Goal: Task Accomplishment & Management: Use online tool/utility

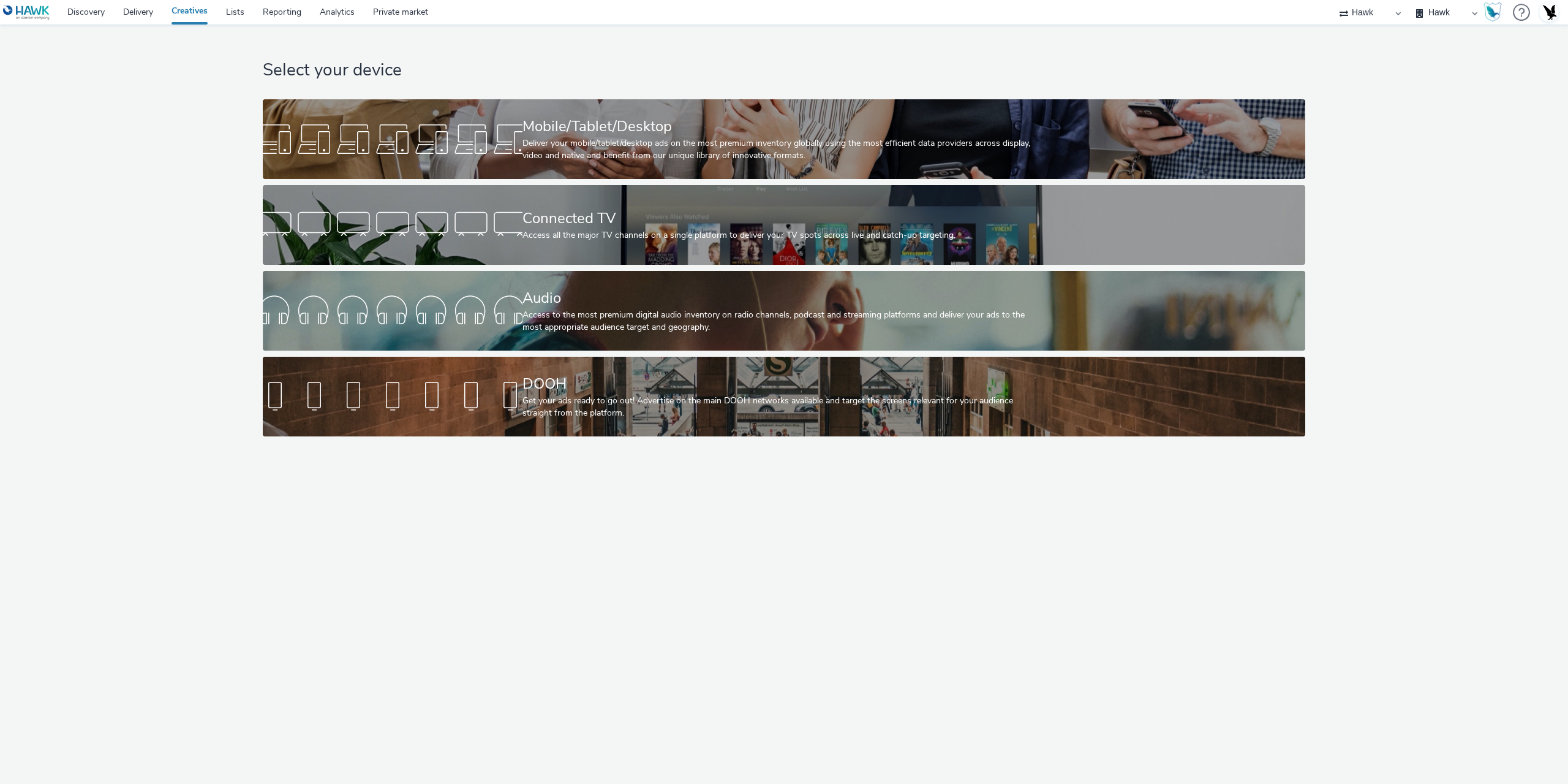
select select "11a7df10-284f-415c-b52a-427acf4c31ae"
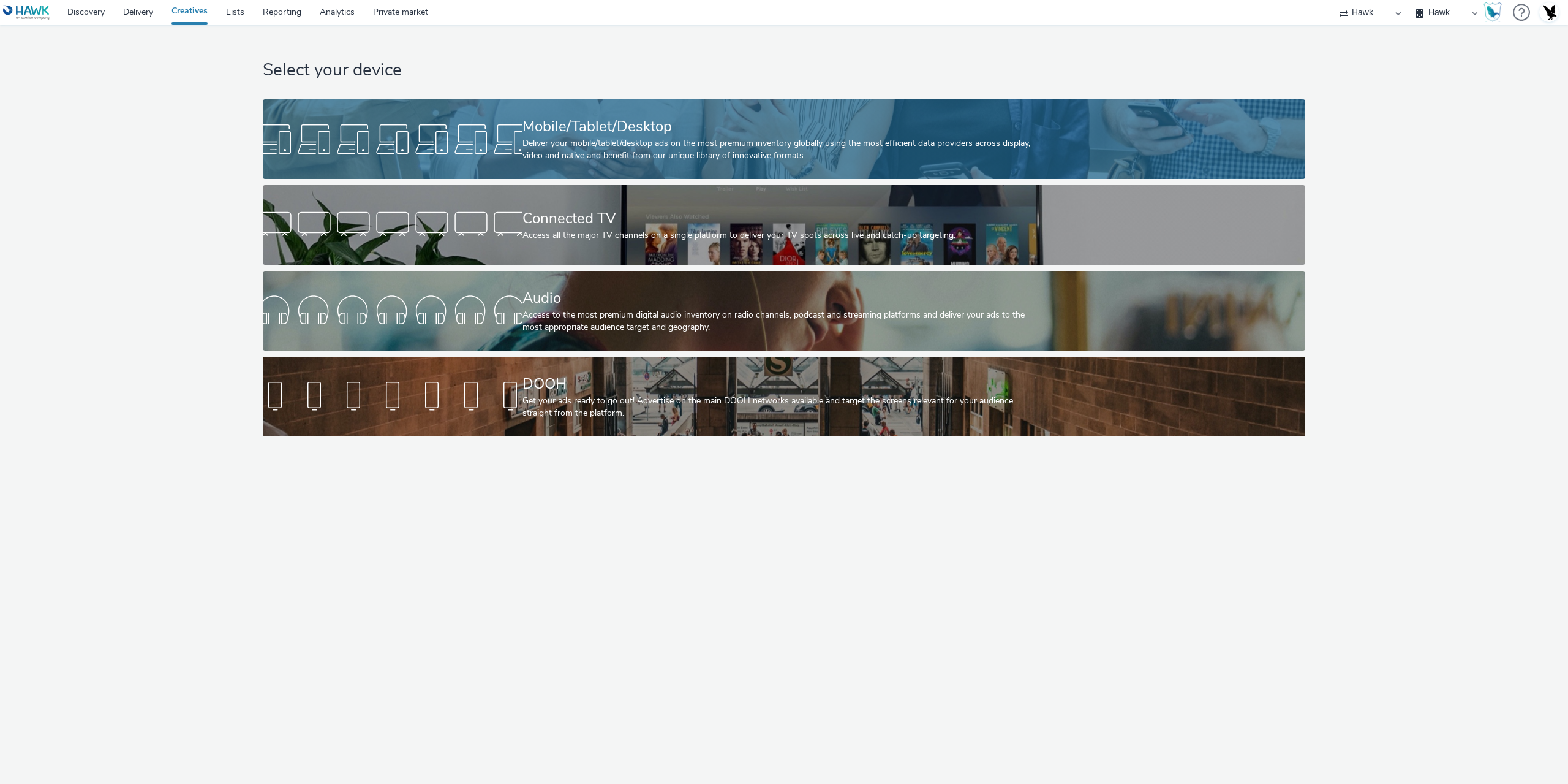
click at [439, 125] on div at bounding box center [392, 139] width 260 height 39
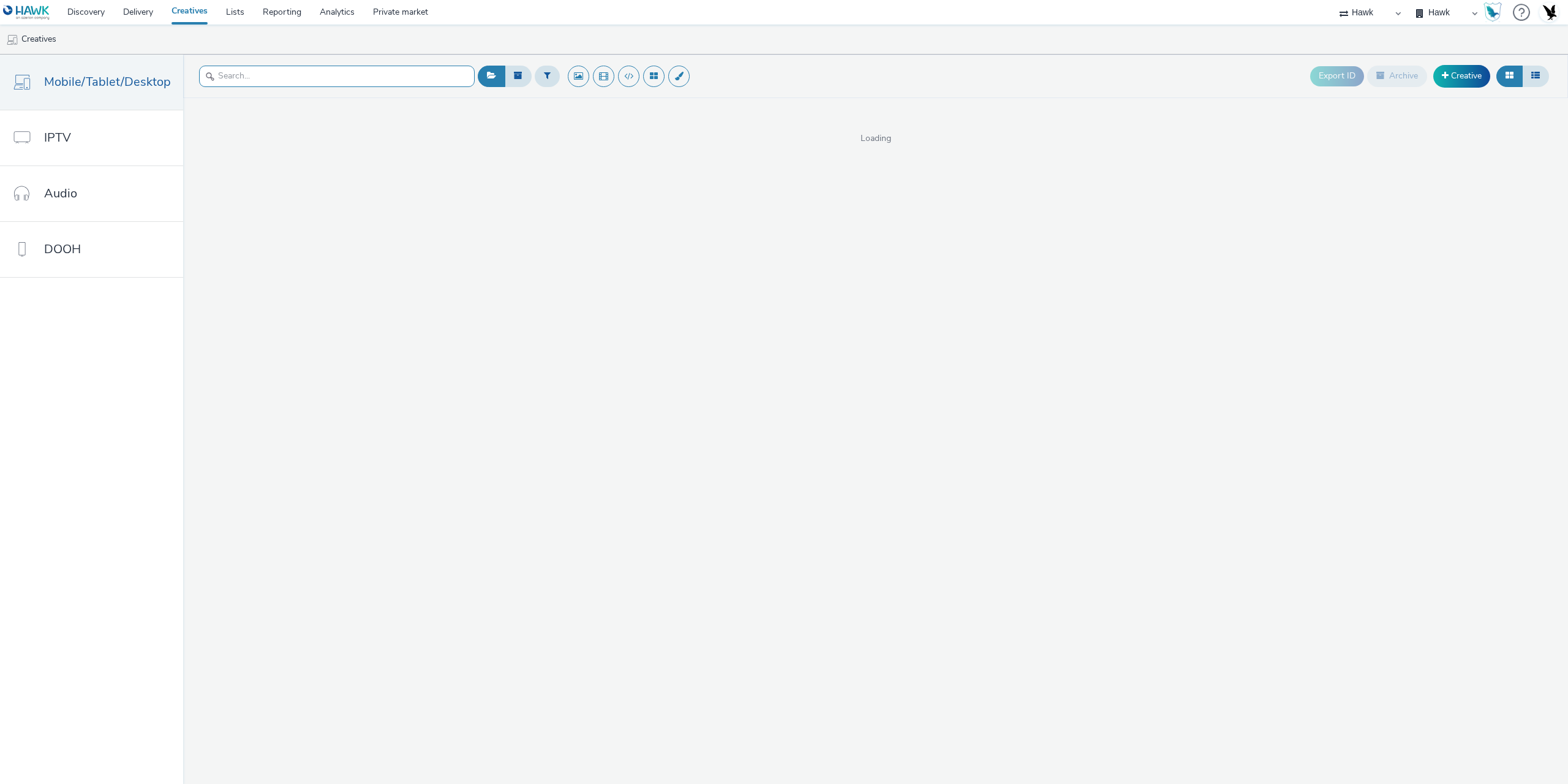
click at [264, 84] on input "text" at bounding box center [337, 76] width 276 height 22
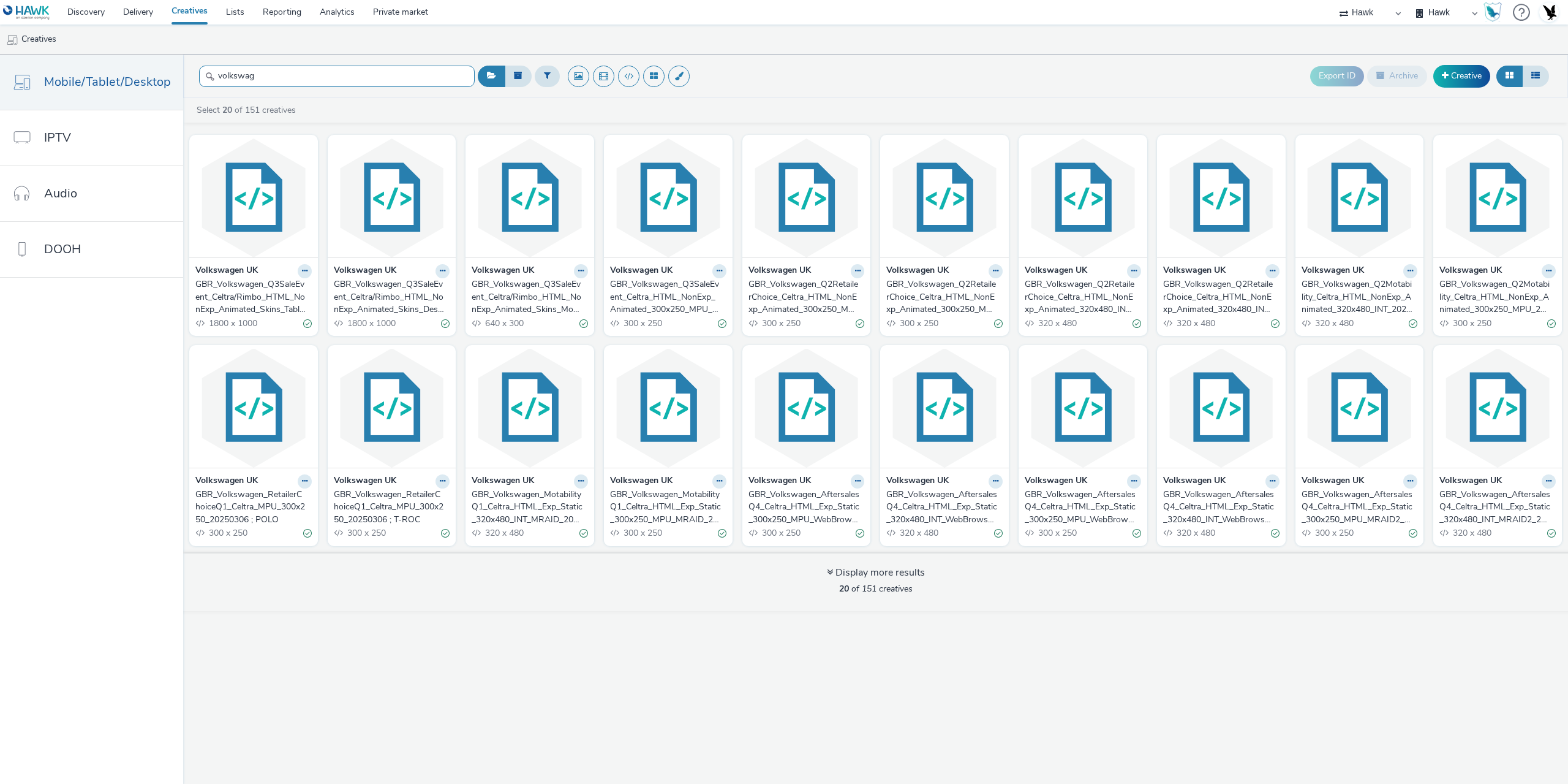
type input "volkswag"
click at [663, 293] on div "GBR_Volkswagen_Q3SaleEvent_Celtra_HTML_NonExp_Animated_300x250_MPU_20250825" at bounding box center [666, 297] width 111 height 38
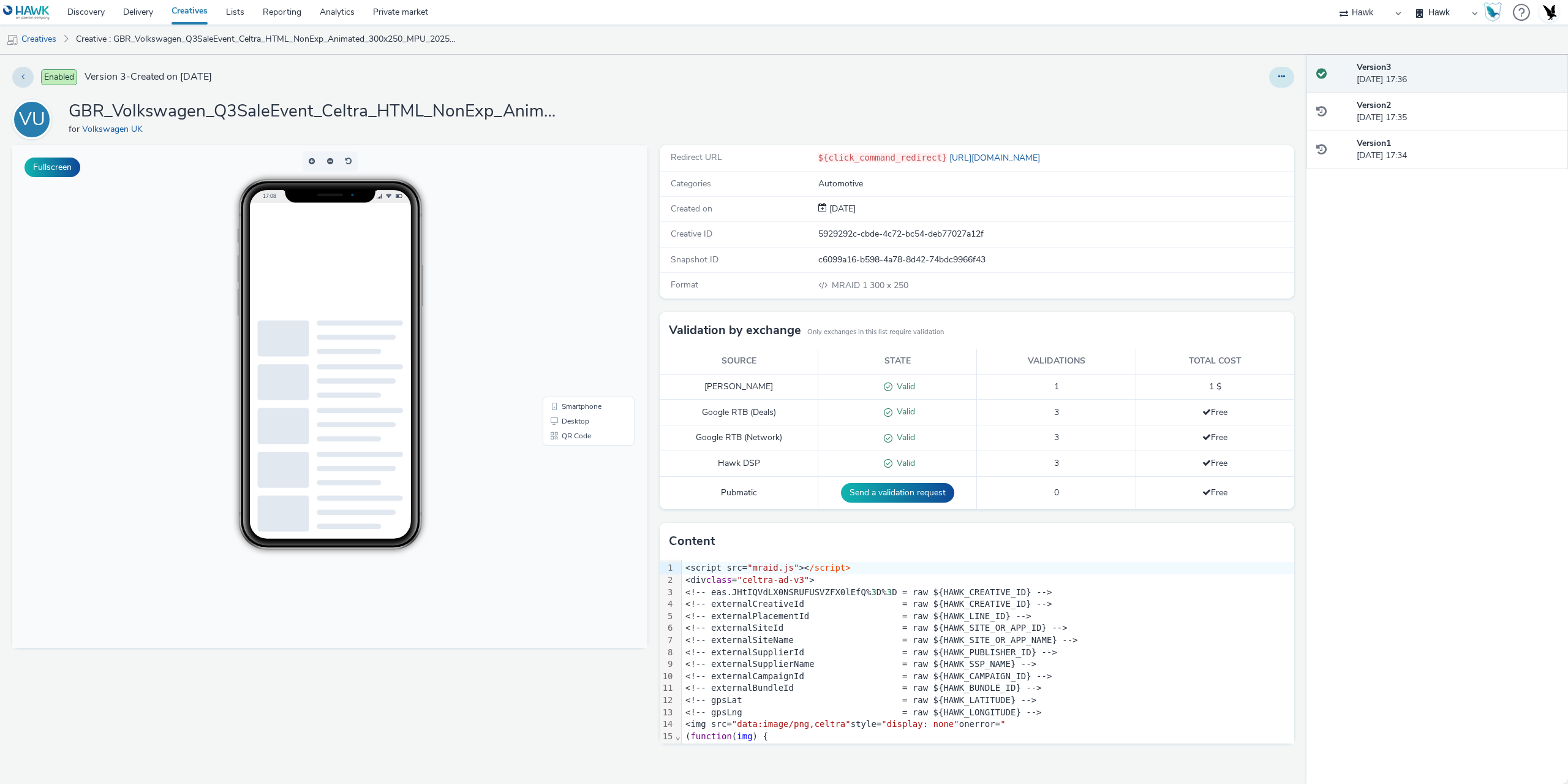
click at [1276, 87] on div at bounding box center [1282, 77] width 25 height 21
click at [1270, 78] on button at bounding box center [1282, 77] width 25 height 21
click at [1248, 123] on link "Duplicate" at bounding box center [1248, 126] width 92 height 24
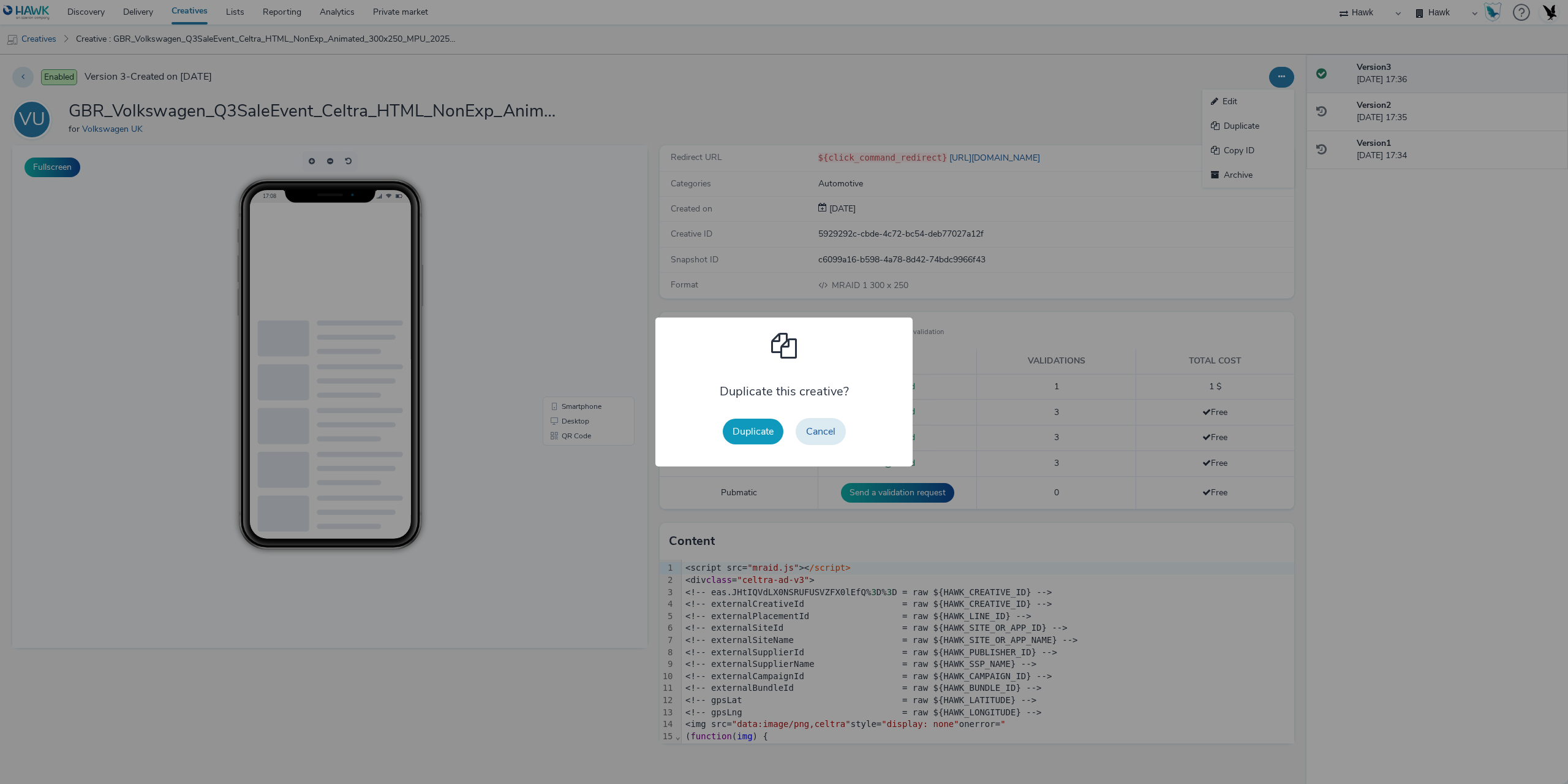
click at [771, 438] on button "Duplicate" at bounding box center [753, 431] width 61 height 26
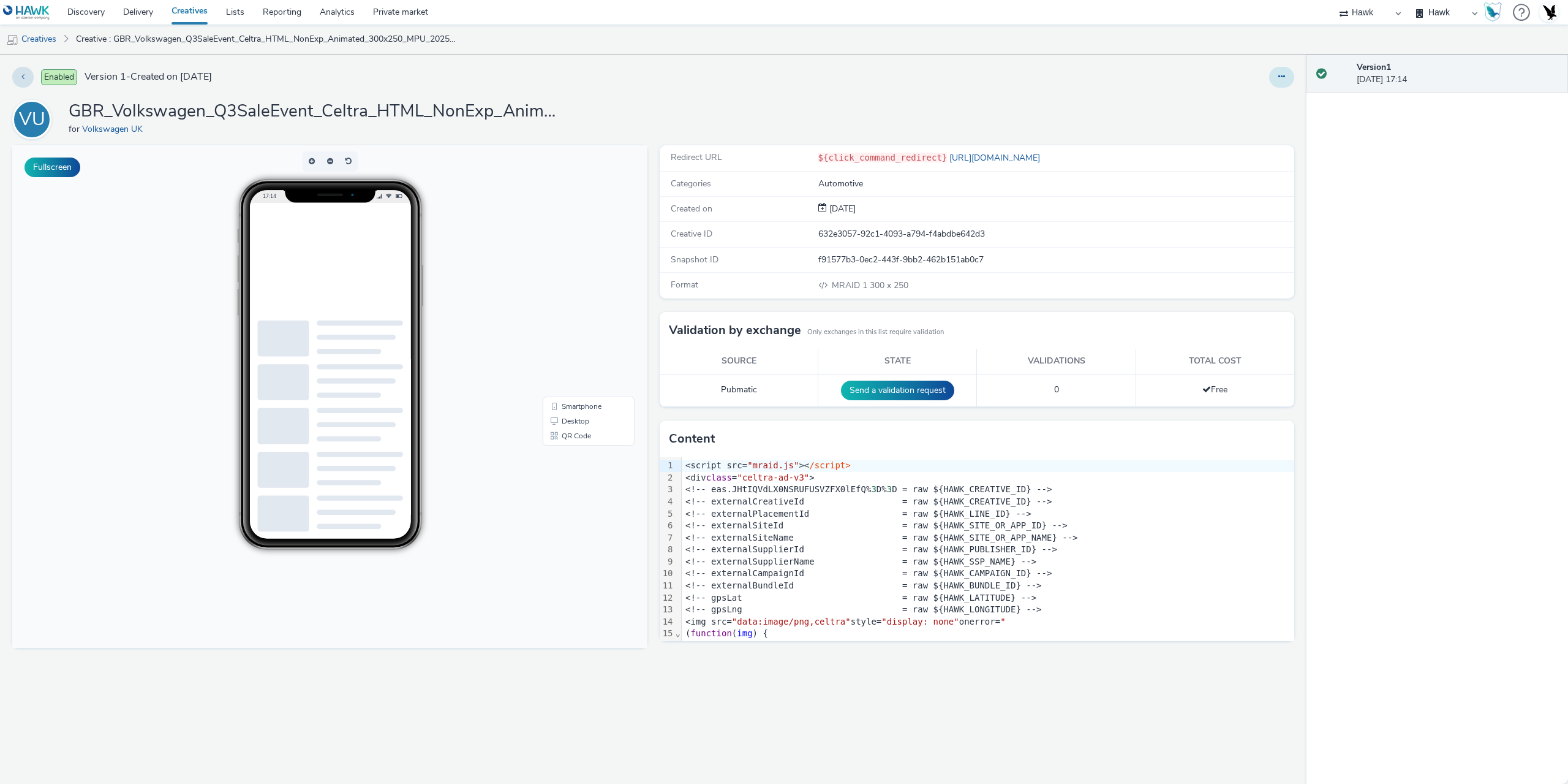
click at [1284, 82] on button at bounding box center [1282, 77] width 25 height 21
click at [1257, 101] on link "Edit" at bounding box center [1248, 101] width 92 height 24
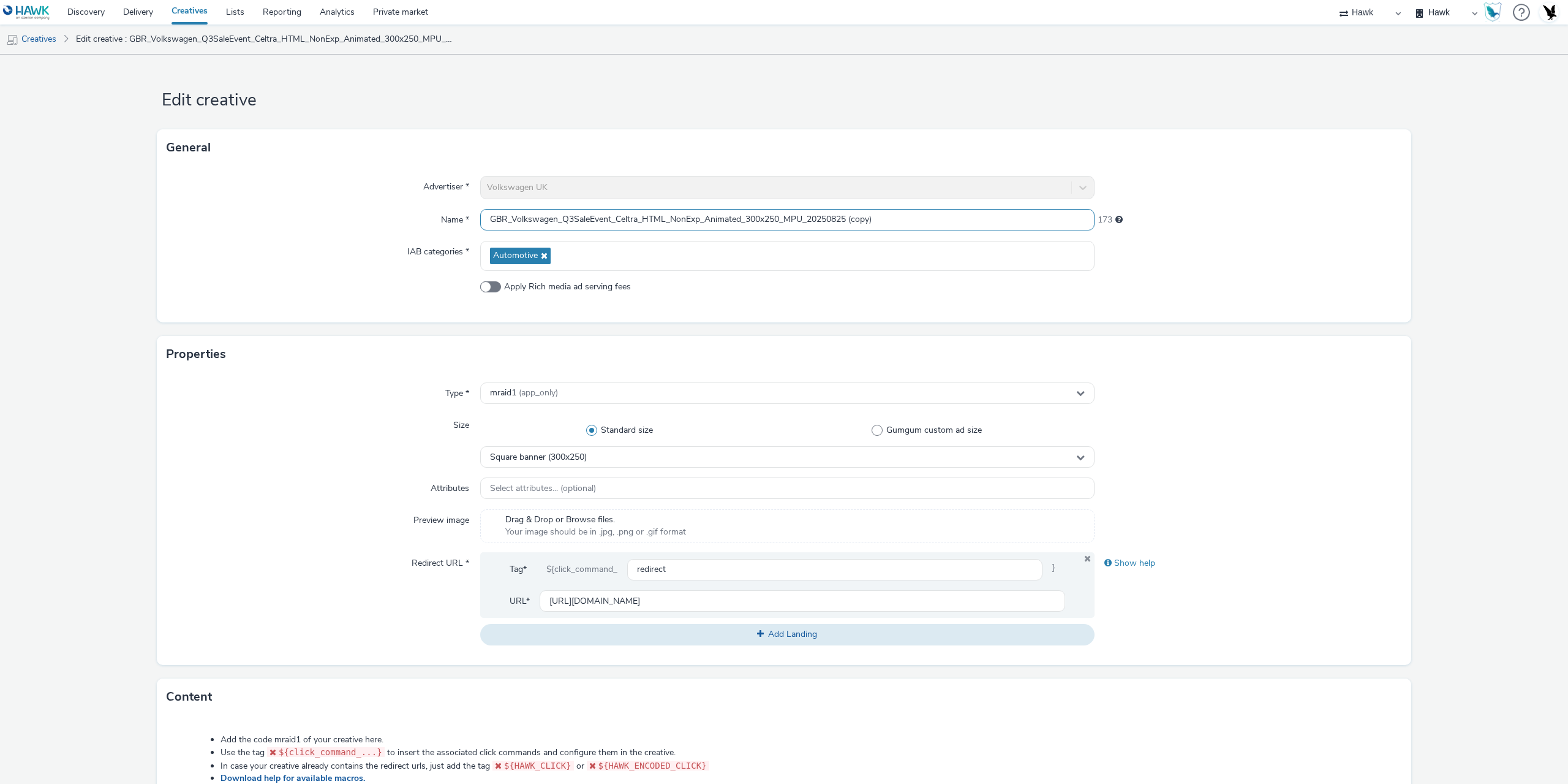
drag, startPoint x: 511, startPoint y: 217, endPoint x: 610, endPoint y: 220, distance: 99.0
click at [610, 220] on input "GBR_Volkswagen_Q3SaleEvent_Celtra_HTML_NonExp_Animated_300x250_MPU_20250825 (co…" at bounding box center [787, 220] width 614 height 22
paste input "4UsedEvent_"
drag, startPoint x: 863, startPoint y: 221, endPoint x: 1007, endPoint y: 247, distance: 146.3
click at [998, 245] on div "Advertiser * Volkswagen UK Name * GBR_Volkswagen_Q4UsedEvent_Celtra_HTML_NonExp…" at bounding box center [784, 244] width 1255 height 156
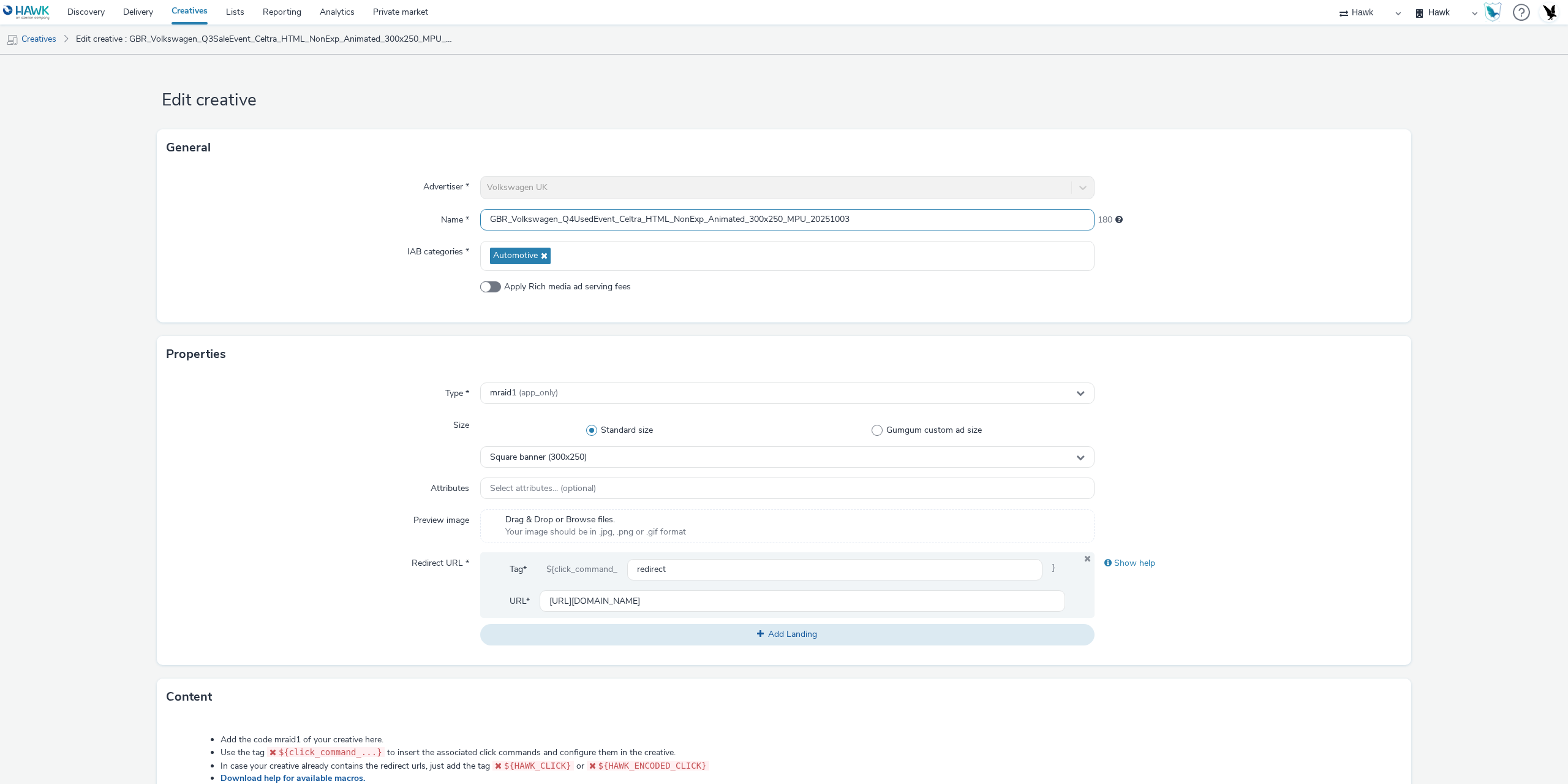
type input "GBR_Volkswagen_Q4UsedEvent_Celtra_HTML_NonExp_Animated_300x250_MPU_20251003"
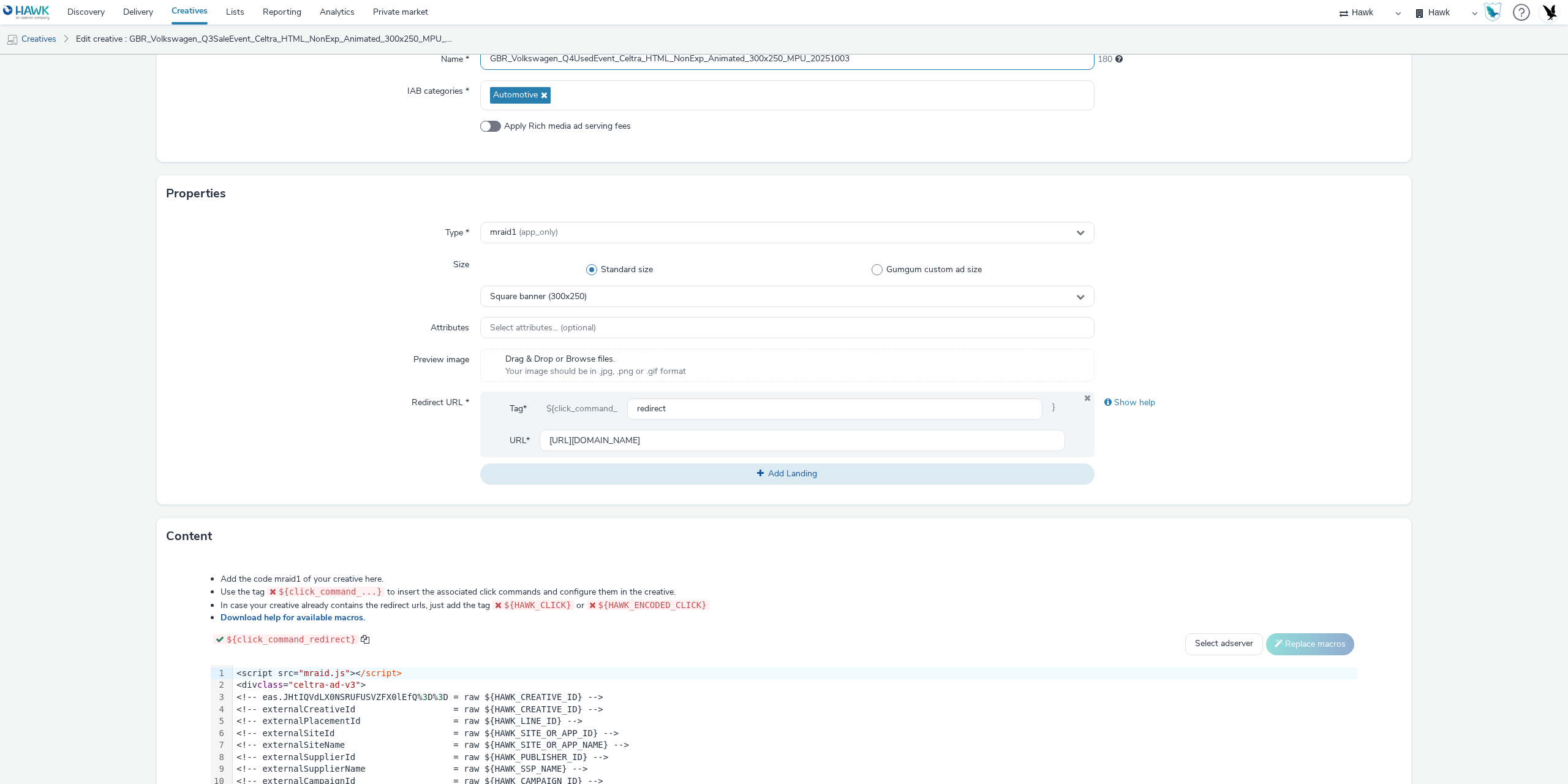
scroll to position [319, 0]
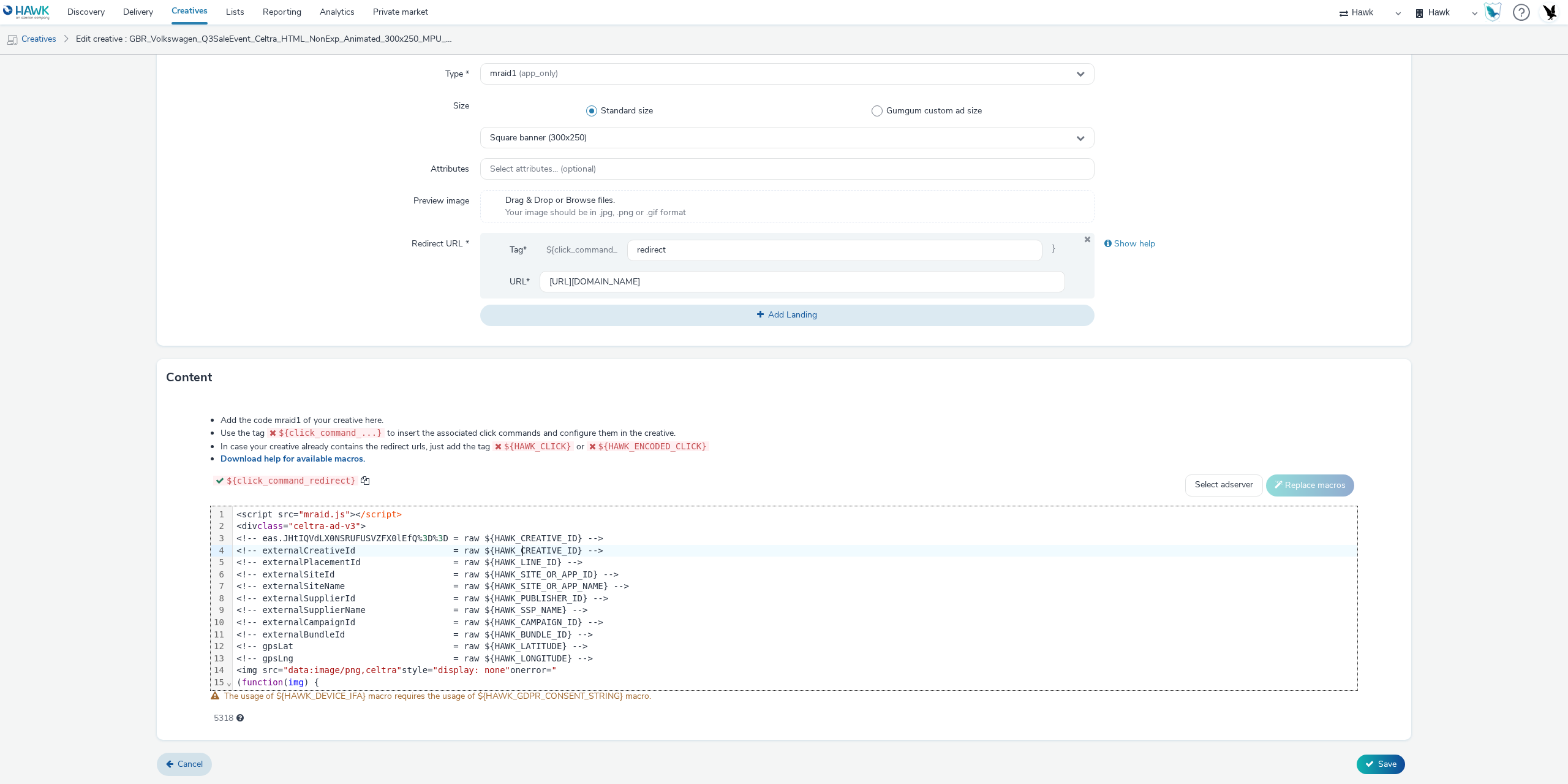
click at [521, 548] on div "<!-- externalCreativeId = raw ${HAWK_CREATIVE_ID} -->" at bounding box center [1562, 551] width 2659 height 13
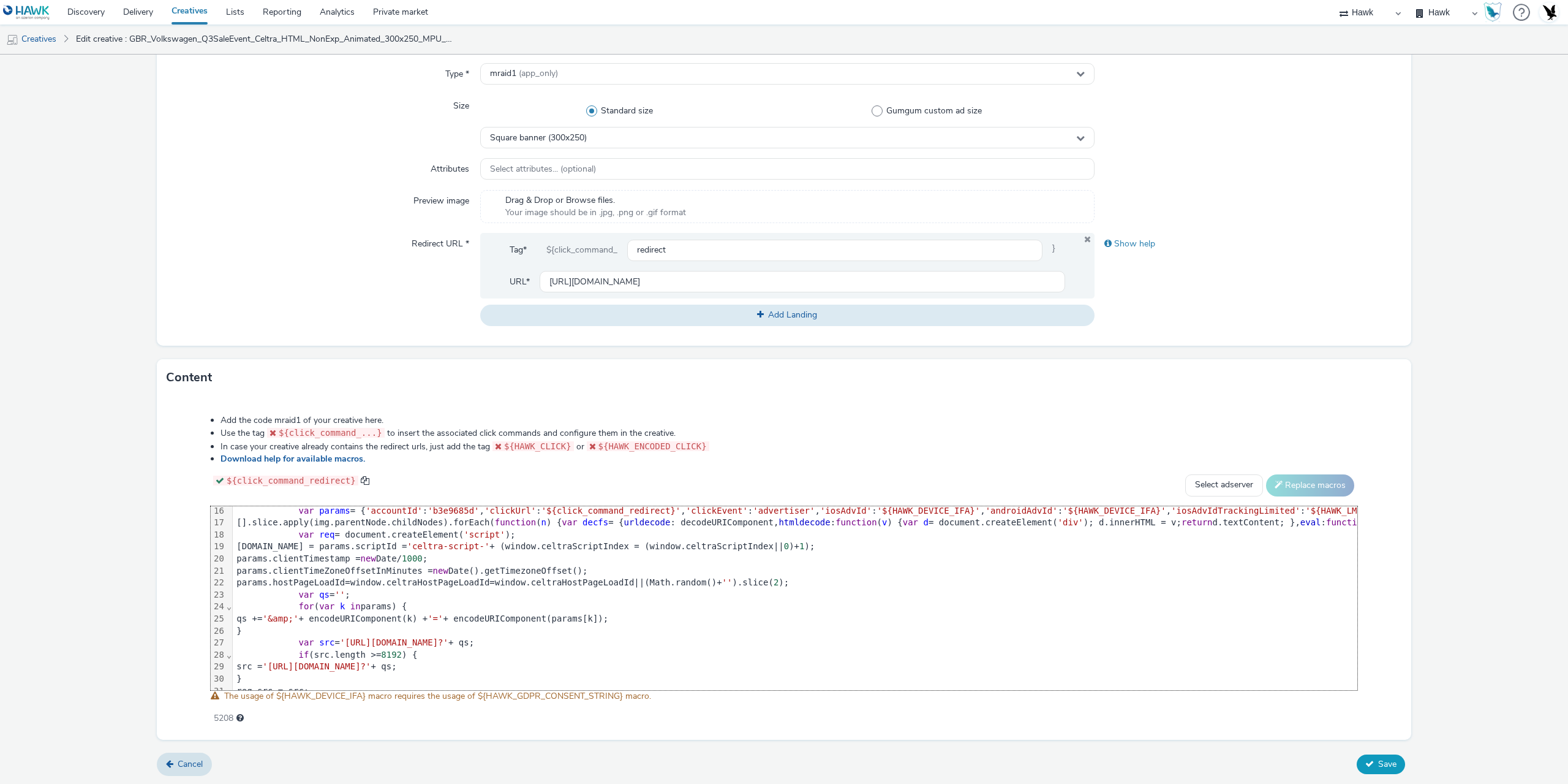
click at [1388, 762] on span "Save" at bounding box center [1388, 764] width 18 height 12
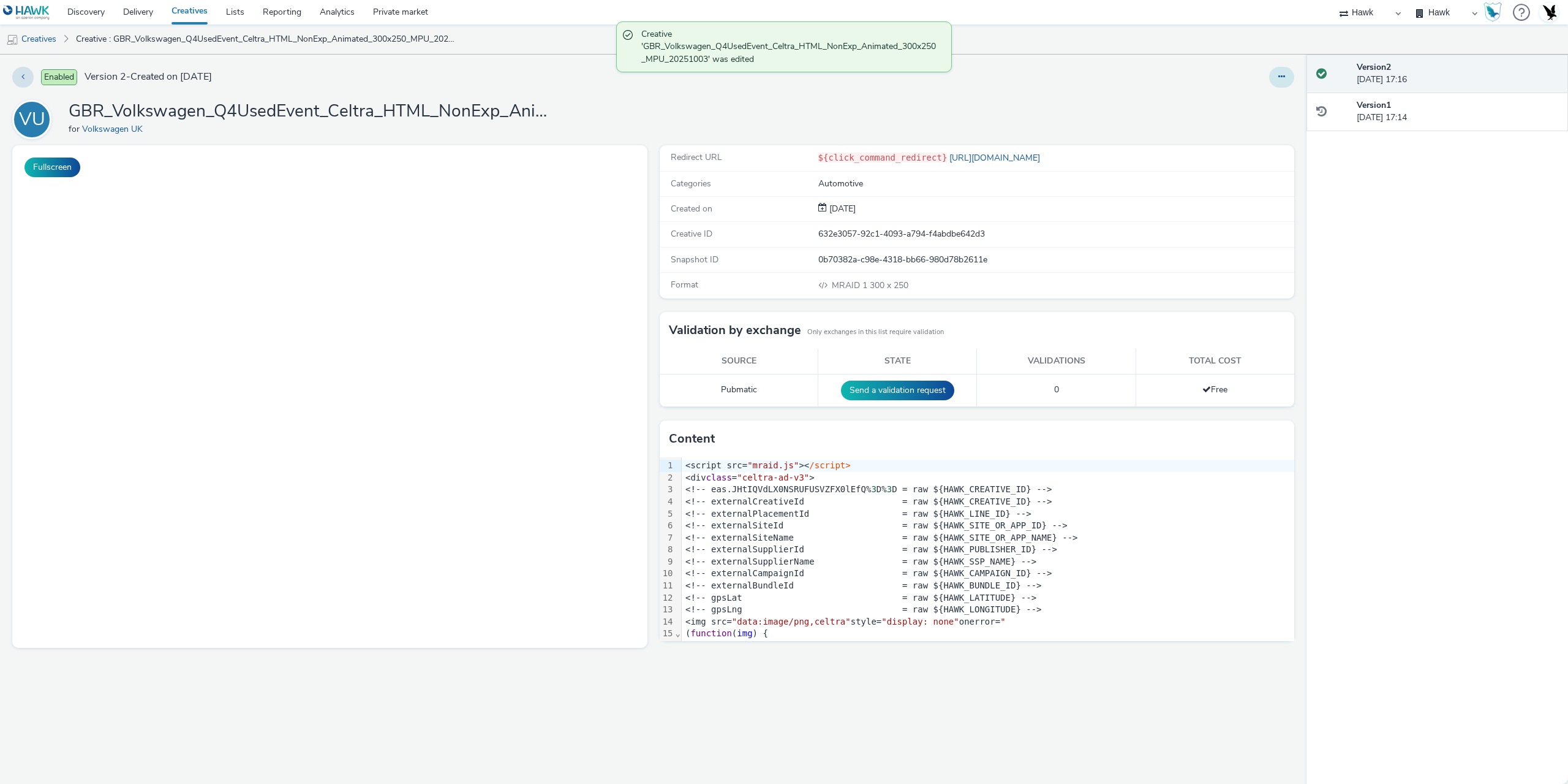
drag, startPoint x: 1289, startPoint y: 74, endPoint x: 1282, endPoint y: 86, distance: 13.9
click at [1289, 74] on button at bounding box center [1282, 77] width 25 height 21
click at [1245, 125] on link "Duplicate" at bounding box center [1248, 126] width 92 height 24
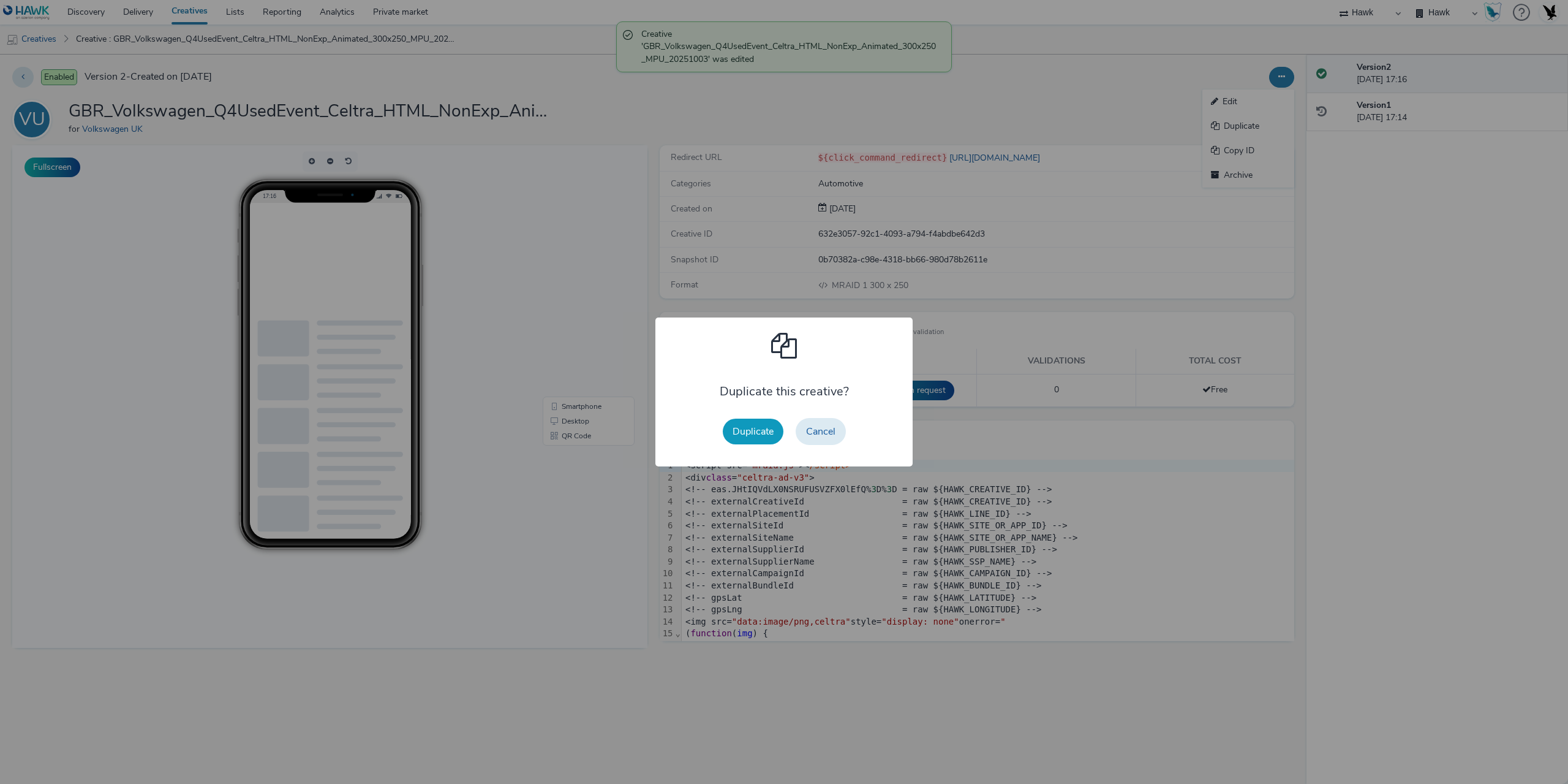
click at [754, 433] on button "Duplicate" at bounding box center [753, 431] width 61 height 26
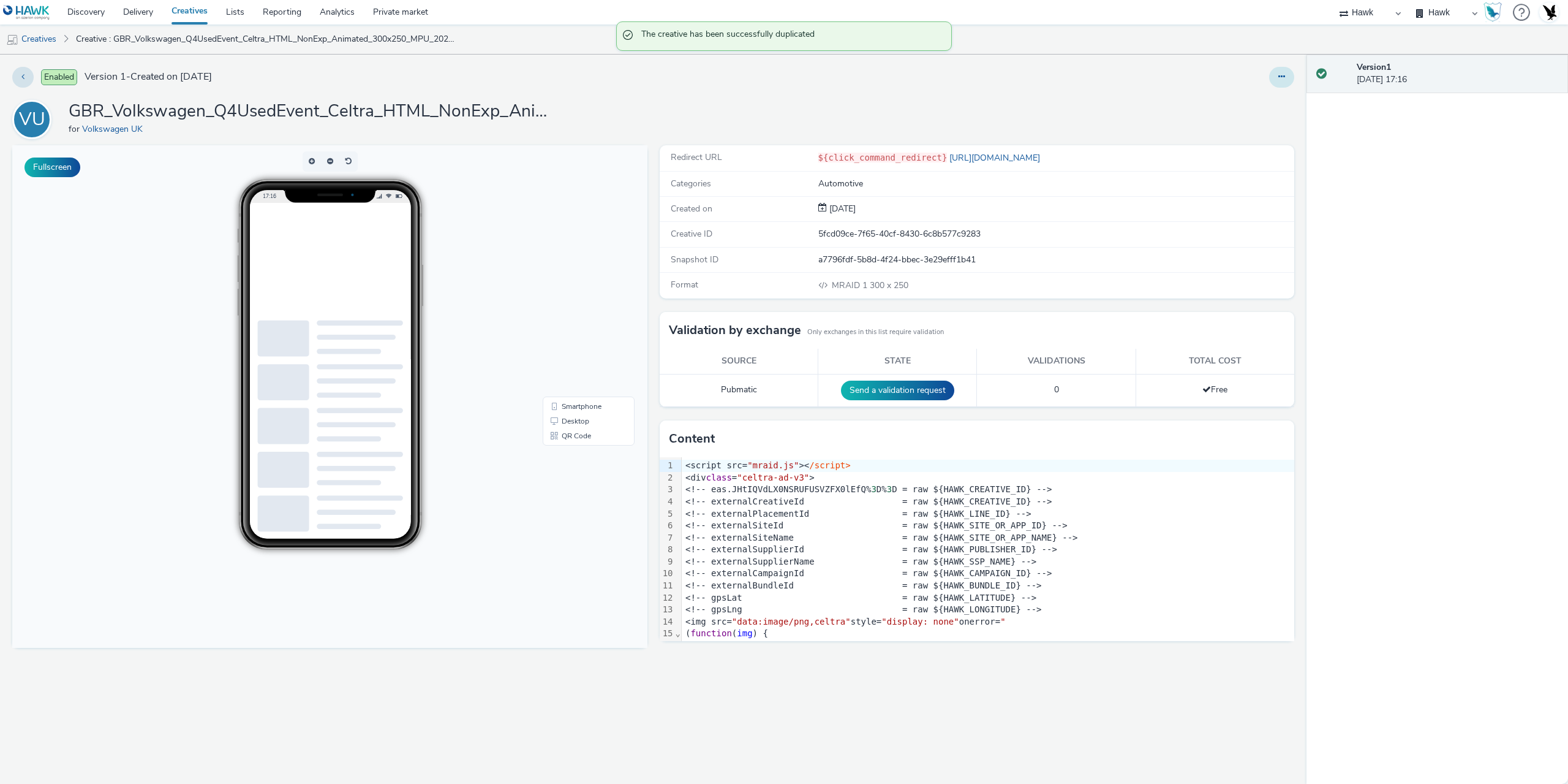
click at [1282, 75] on icon at bounding box center [1282, 77] width 7 height 8
click at [1243, 107] on link "Edit" at bounding box center [1248, 101] width 92 height 24
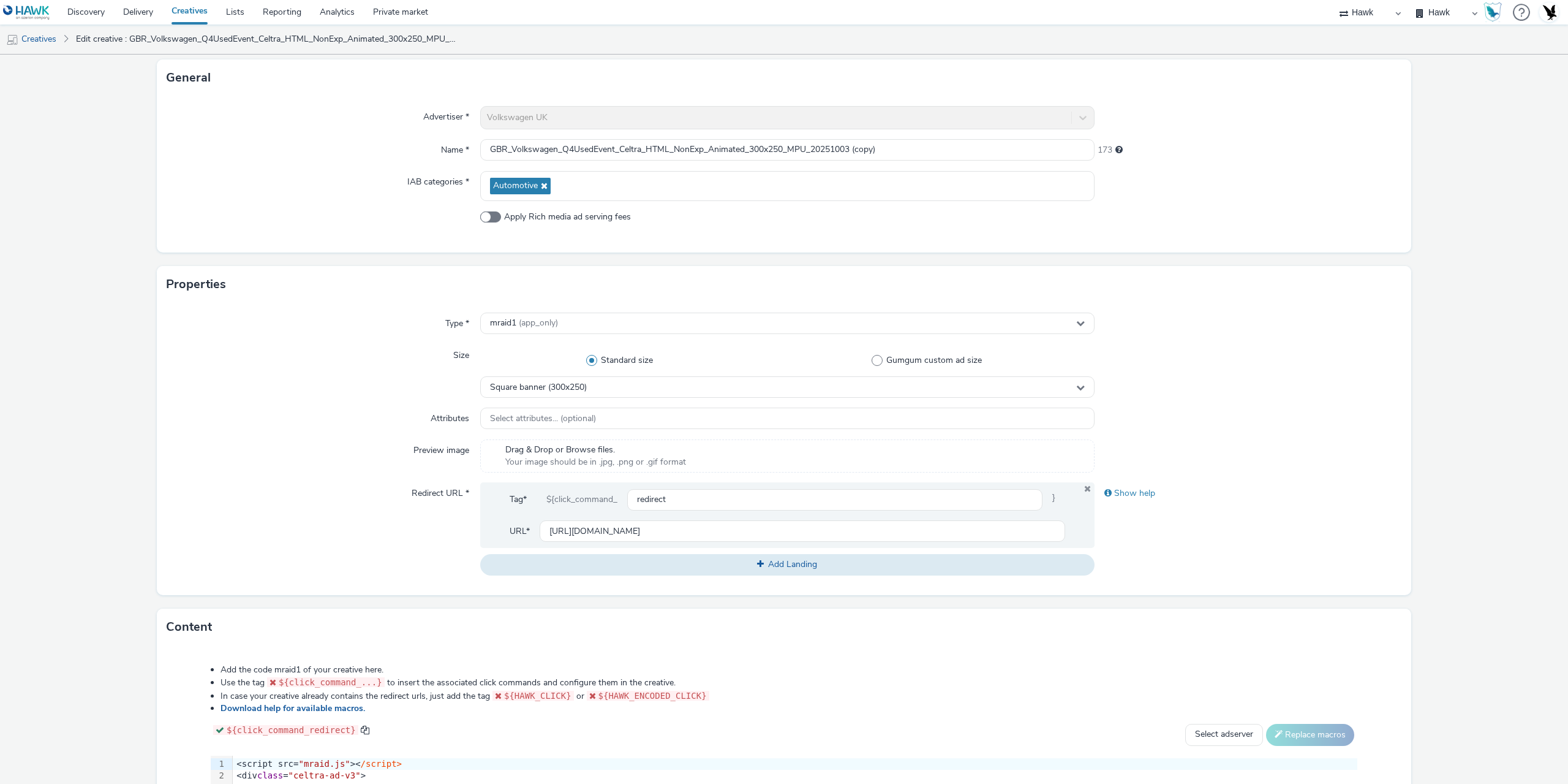
scroll to position [319, 0]
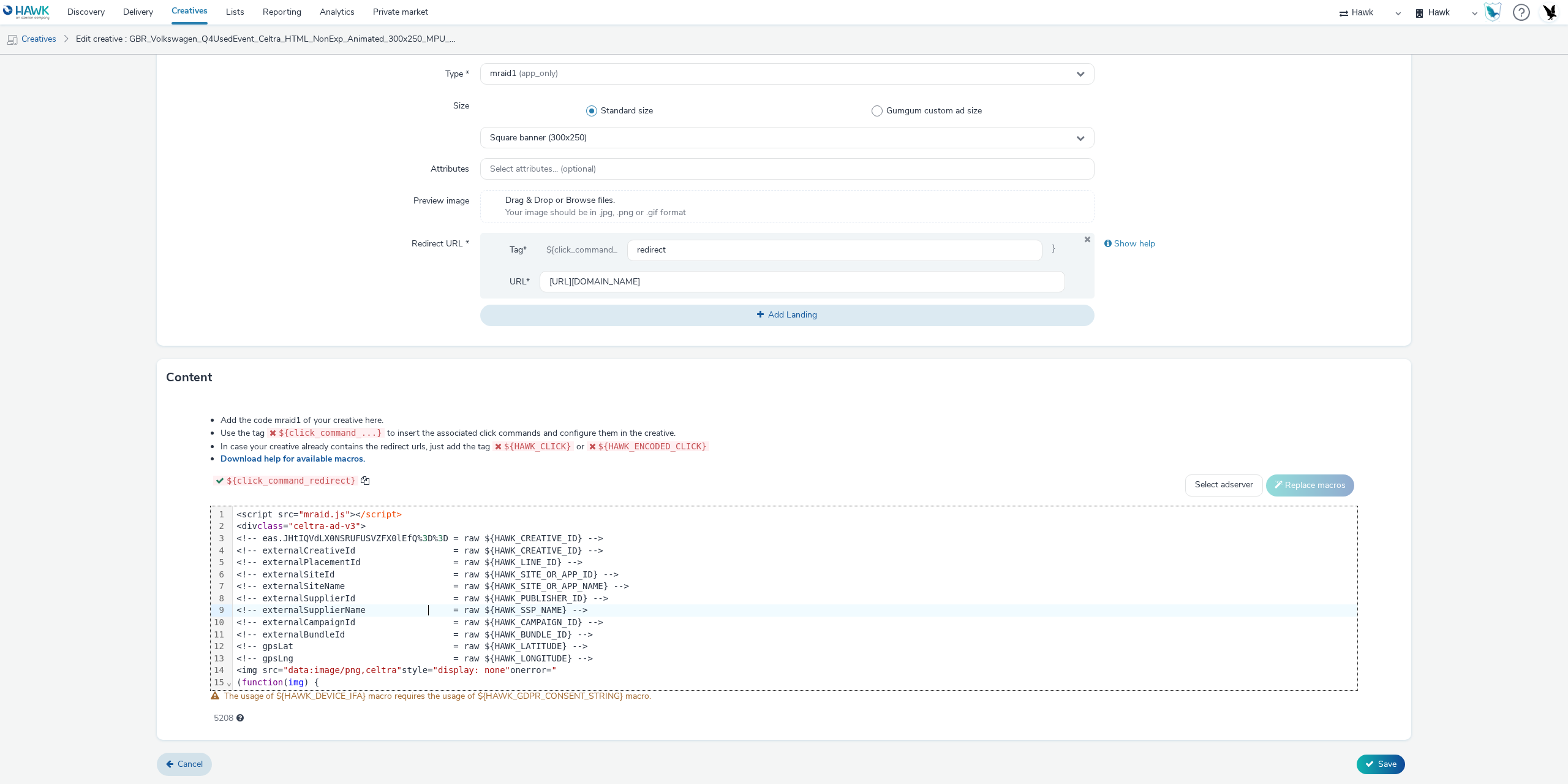
click at [427, 614] on div "<!-- externalSupplierName = raw ${HAWK_SSP_NAME} -->" at bounding box center [1562, 610] width 2659 height 13
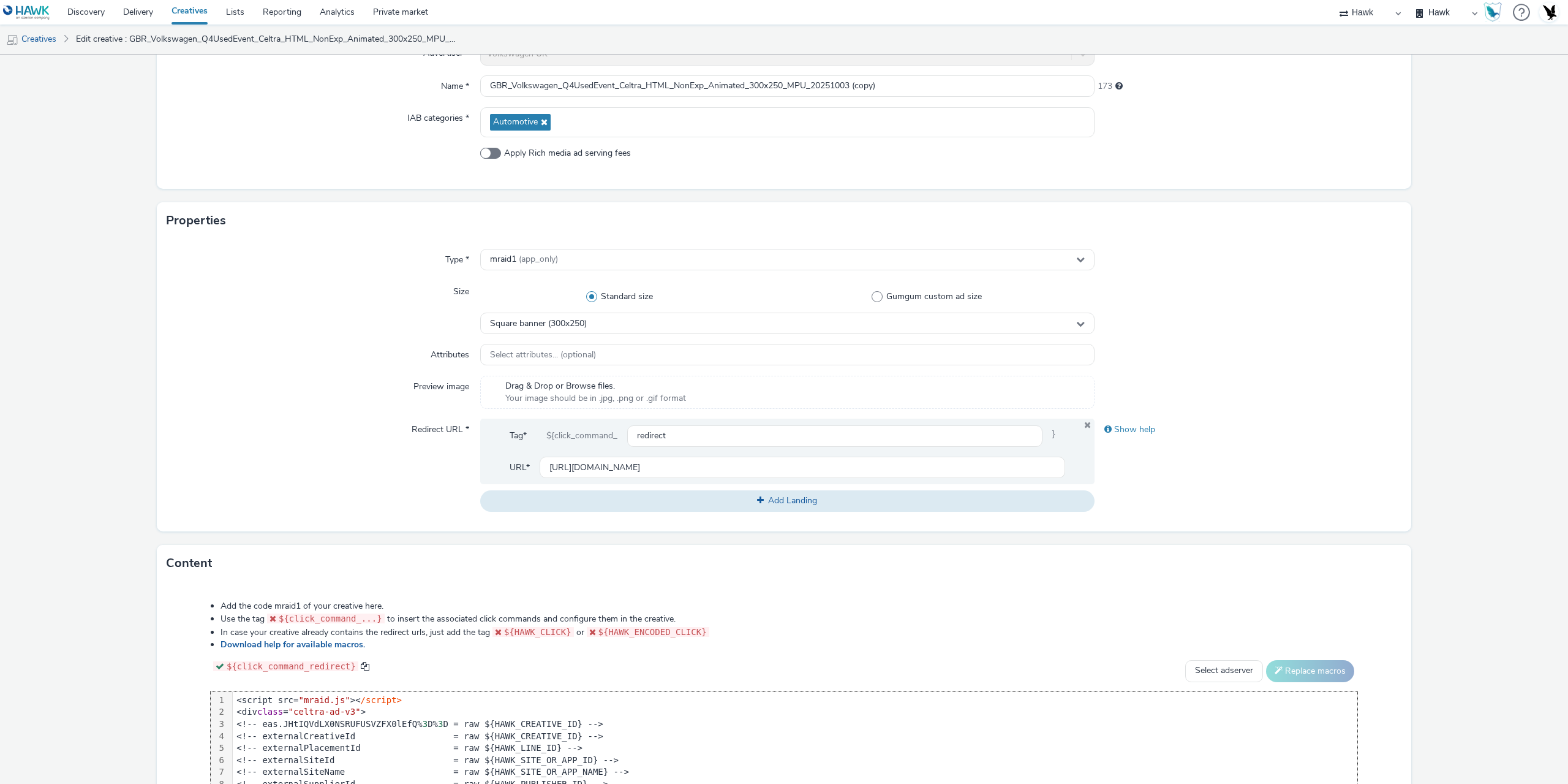
scroll to position [0, 0]
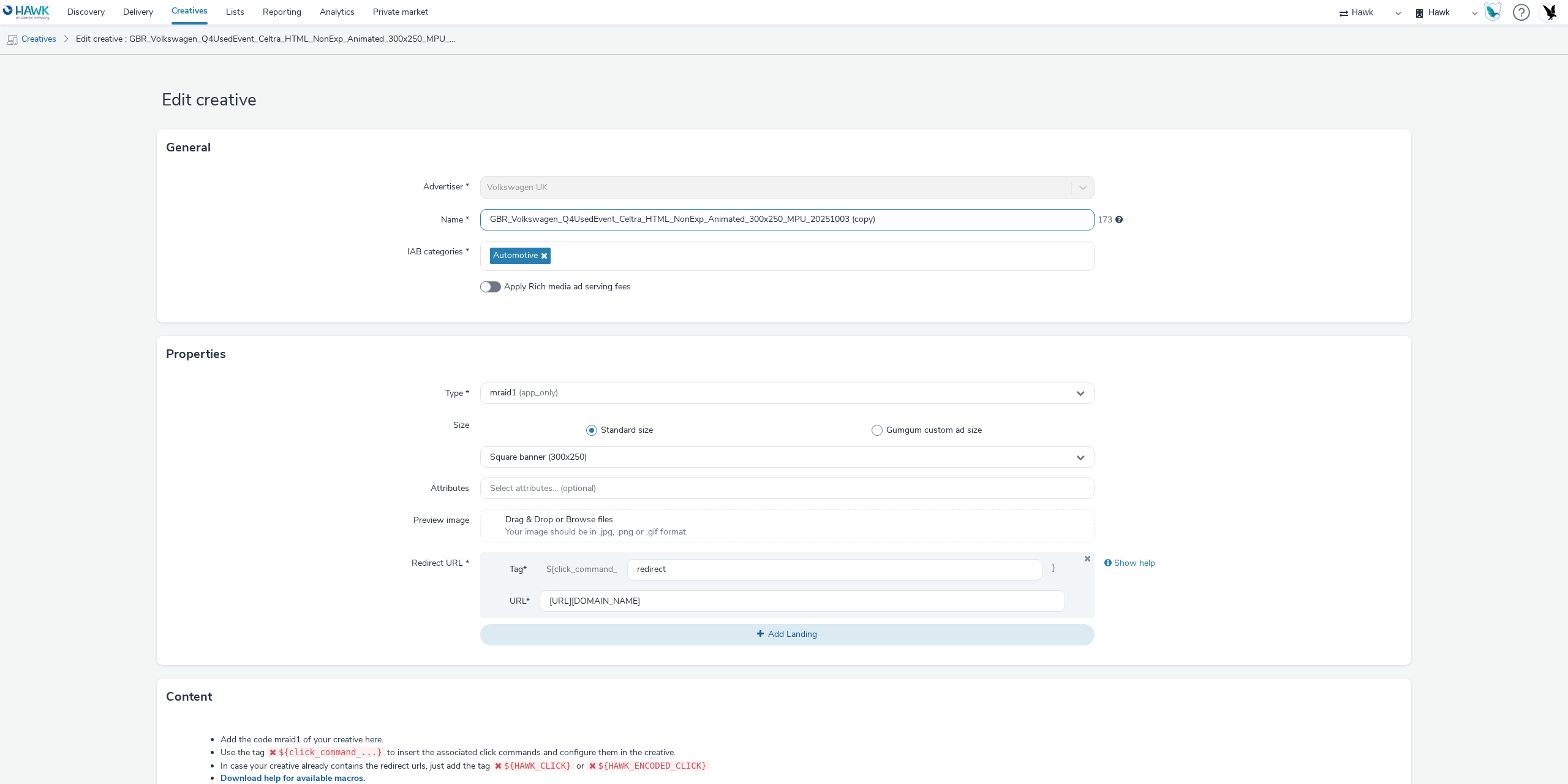
drag, startPoint x: 855, startPoint y: 211, endPoint x: 1013, endPoint y: 236, distance: 160.0
click at [1011, 236] on div "Advertiser * Volkswagen UK Name * GBR_Volkswagen_Q4UsedEvent_Celtra_HTML_NonExp…" at bounding box center [784, 244] width 1255 height 156
type input "GBR_Volkswagen_Q4UsedEvent_Celtra_HTML_NonExp_Animated_320x480_INT_20251003"
click at [597, 454] on div "Square banner (300x250)" at bounding box center [787, 456] width 614 height 22
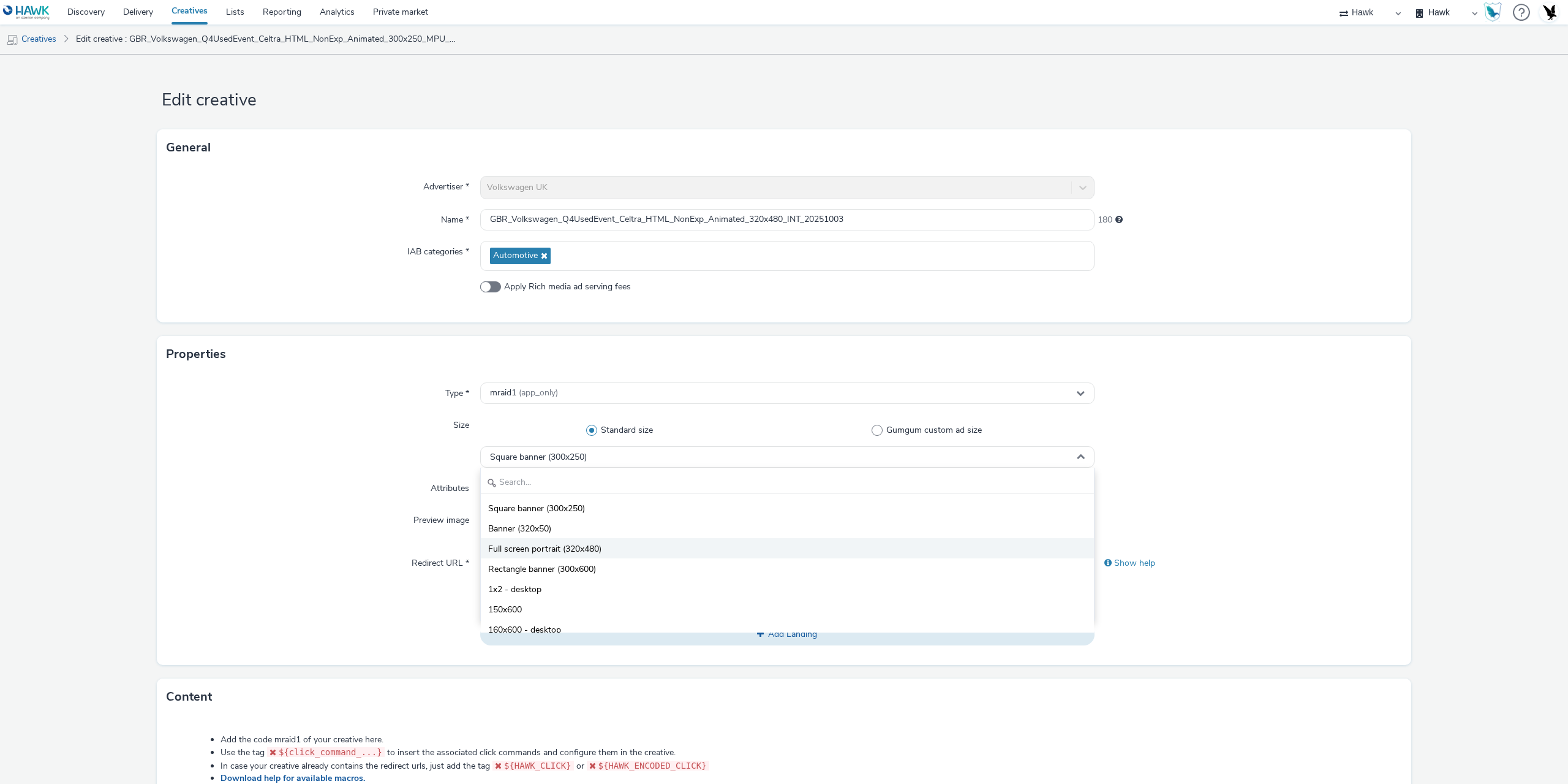
drag, startPoint x: 574, startPoint y: 541, endPoint x: 549, endPoint y: 546, distance: 25.5
click at [573, 541] on li "Full screen portrait (320x480)" at bounding box center [787, 548] width 613 height 20
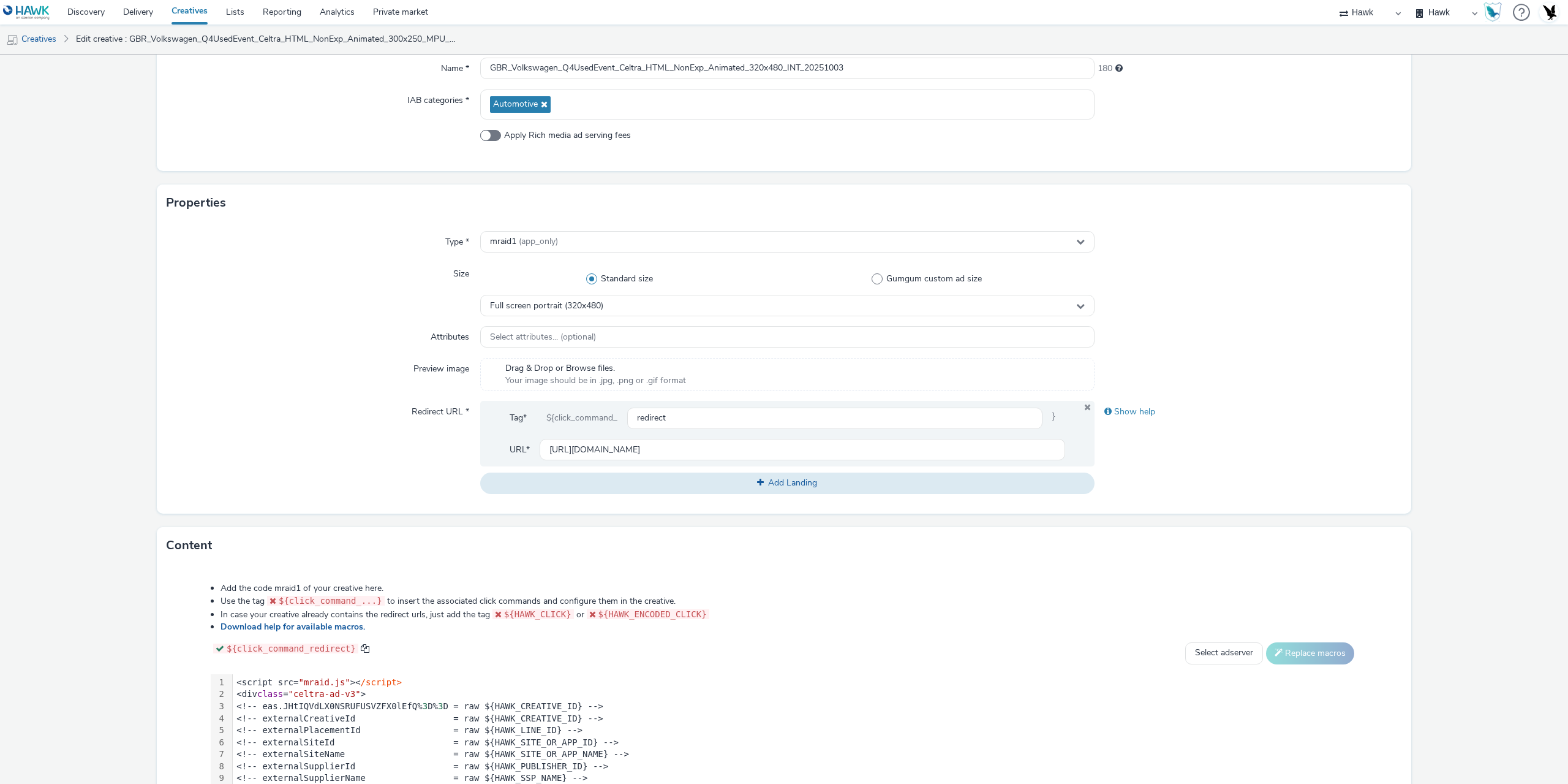
scroll to position [319, 0]
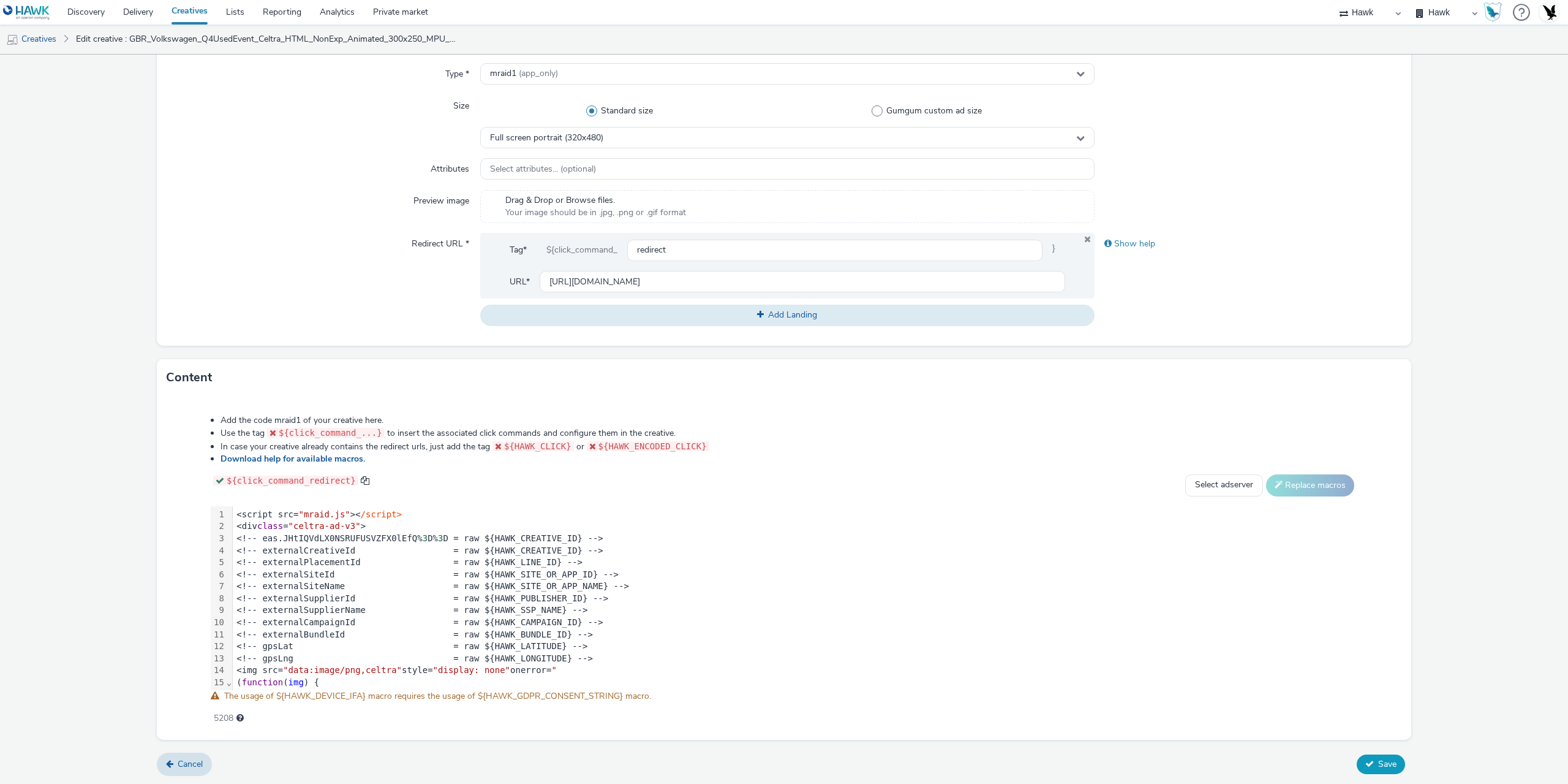
click at [1364, 769] on button "Save" at bounding box center [1381, 764] width 48 height 20
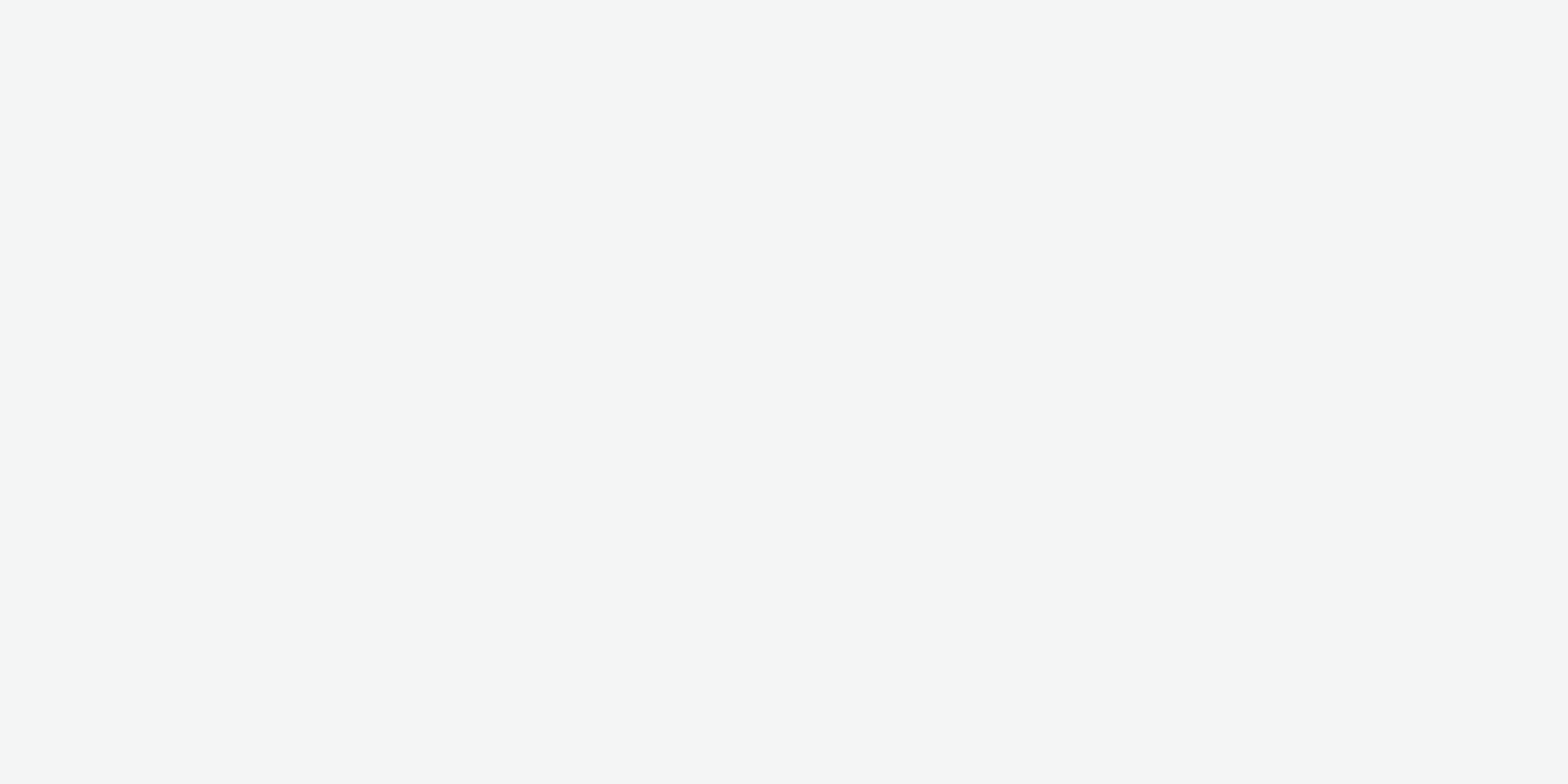
select select "11a7df10-284f-415c-b52a-427acf4c31ae"
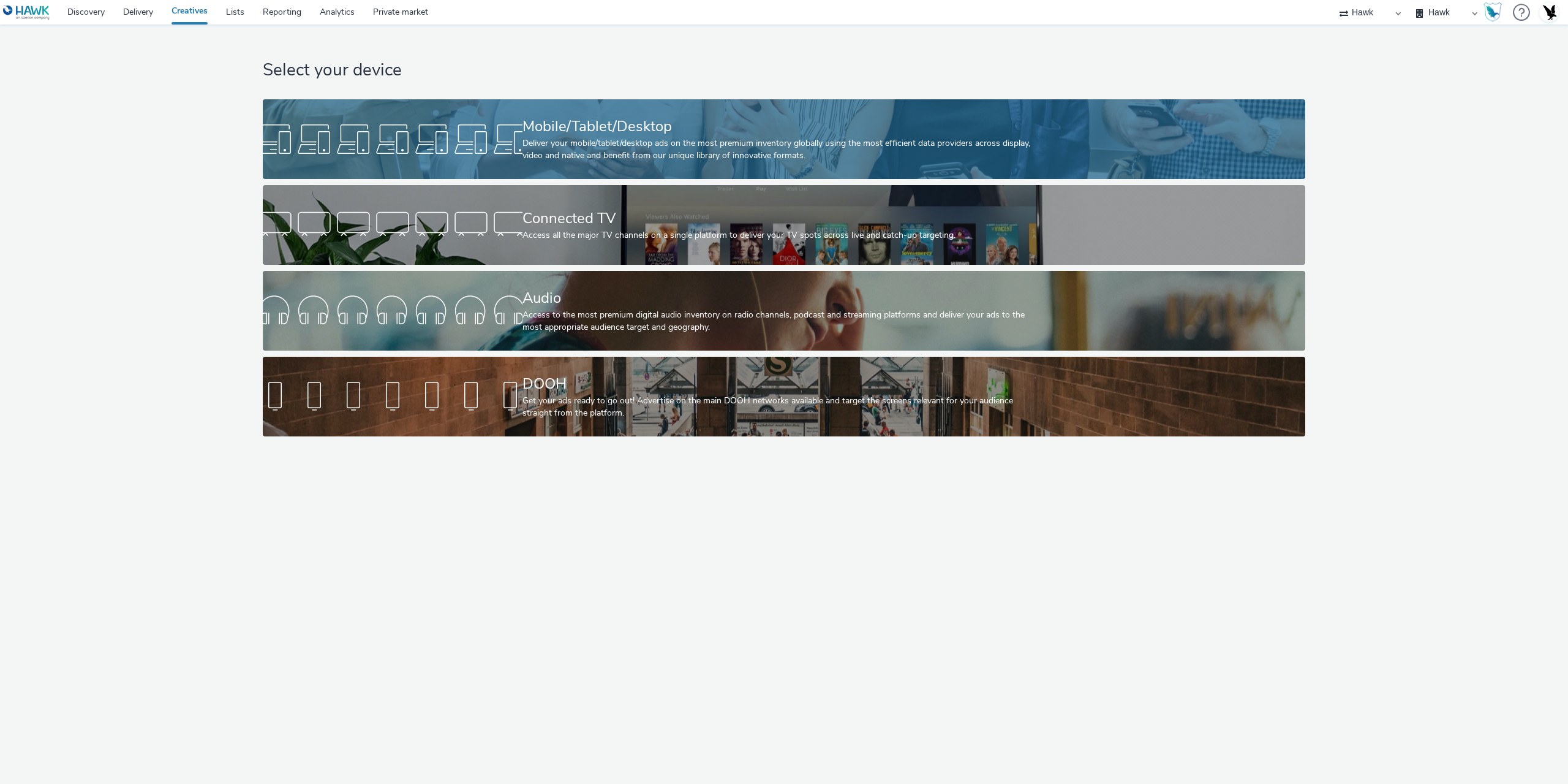
click at [495, 158] on div at bounding box center [392, 139] width 260 height 39
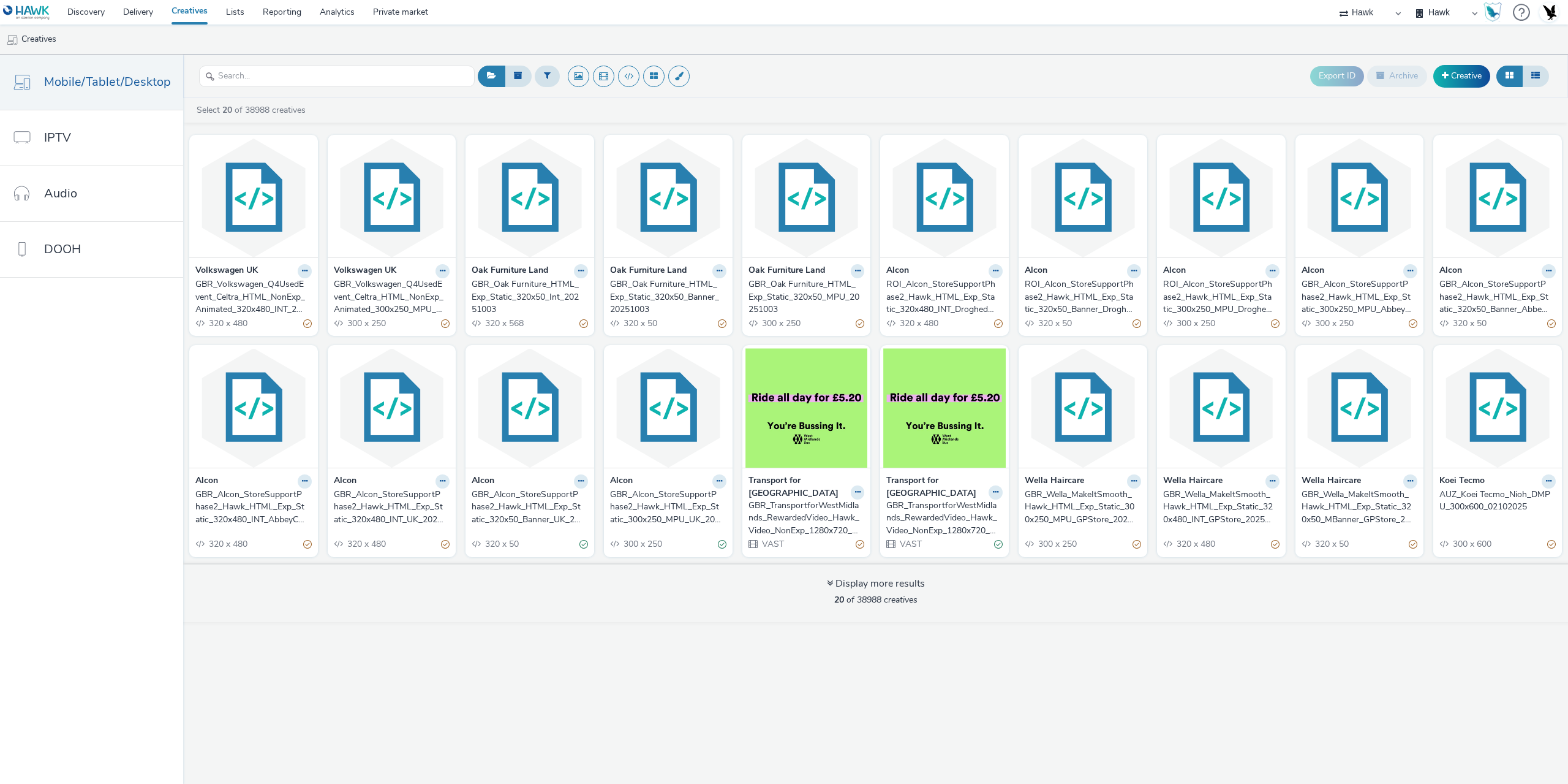
click at [267, 291] on div "GBR_Volkswagen_Q4UsedEvent_Celtra_HTML_NonExp_Animated_320x480_INT_20251003" at bounding box center [251, 297] width 111 height 38
